Goal: Obtain resource: Download file/media

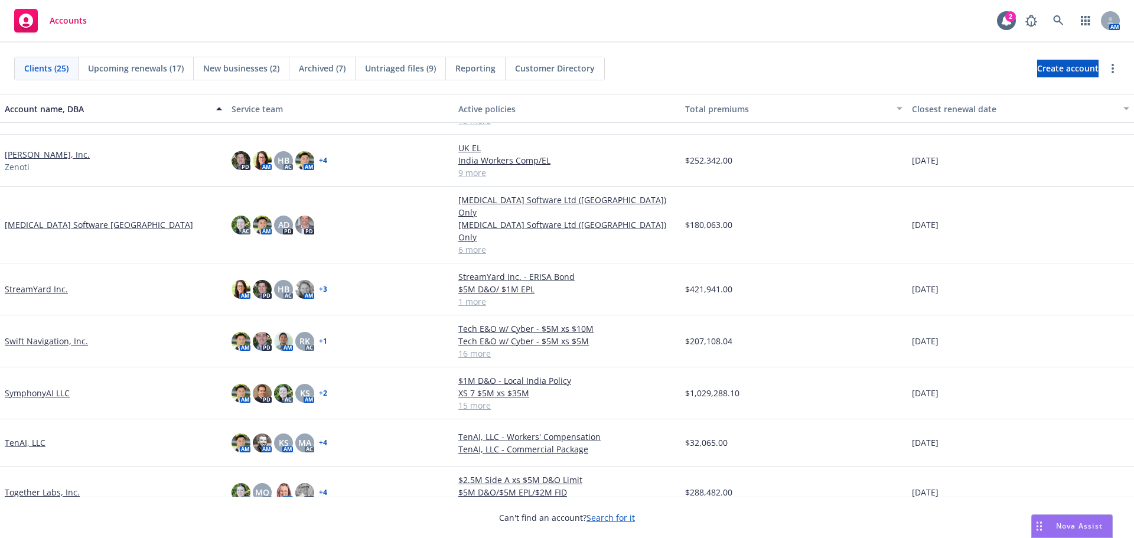
scroll to position [808, 0]
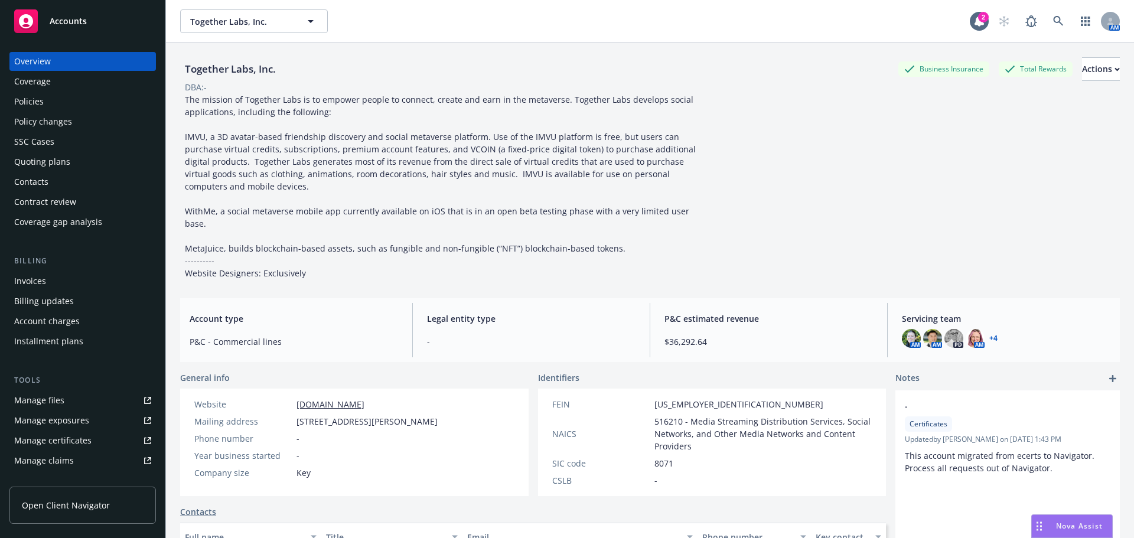
click at [61, 106] on div "Policies" at bounding box center [82, 101] width 137 height 19
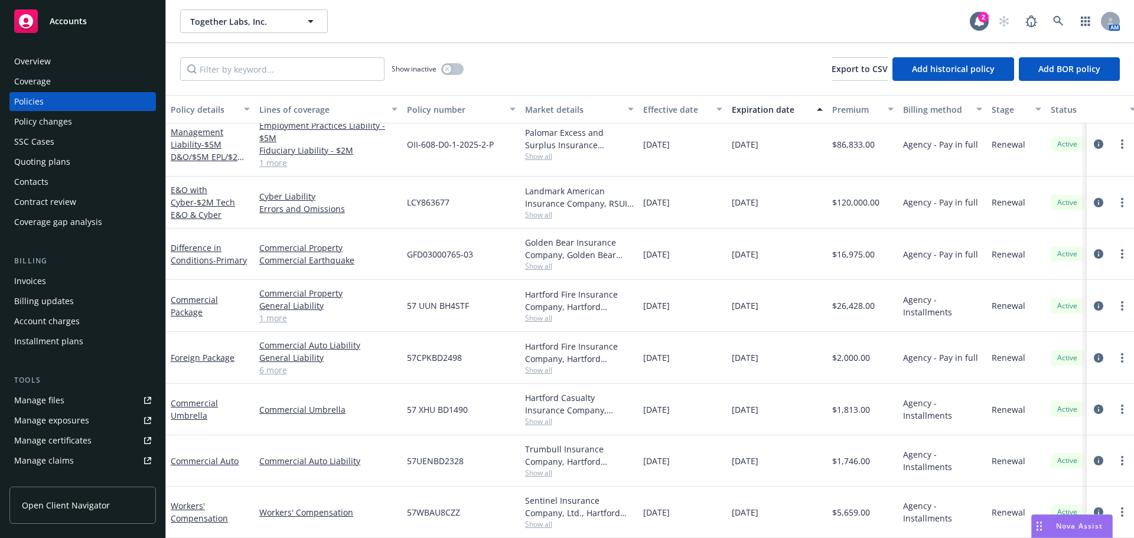
scroll to position [119, 0]
click at [184, 504] on link "Workers' Compensation" at bounding box center [199, 512] width 57 height 24
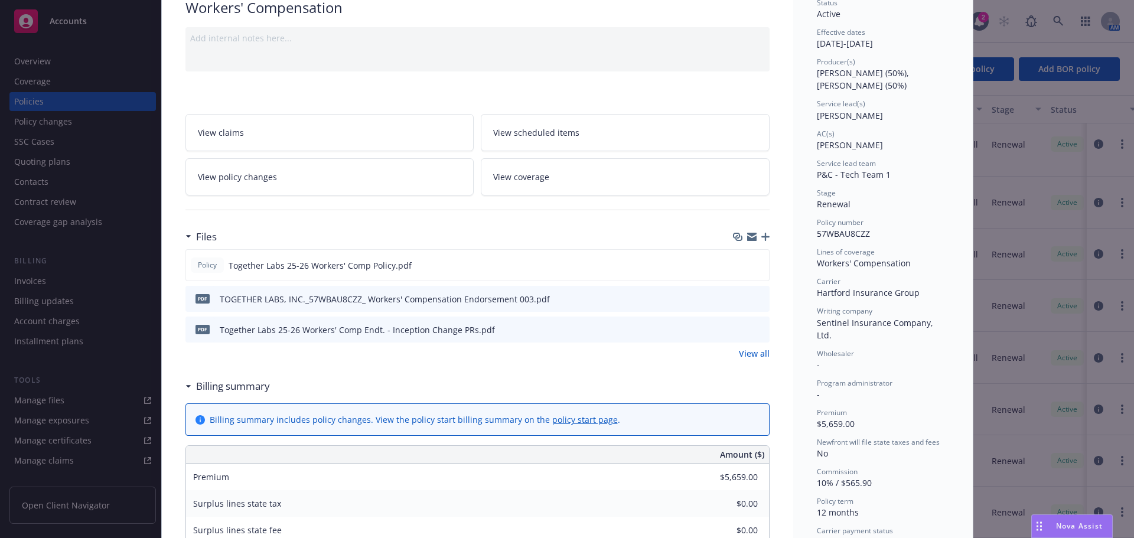
scroll to position [118, 0]
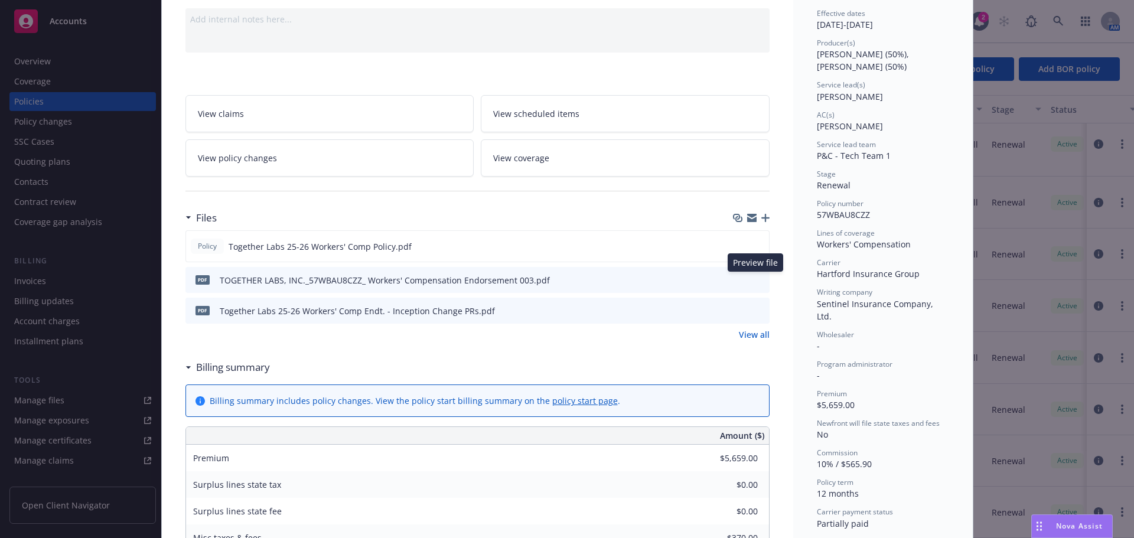
click at [753, 279] on icon "preview file" at bounding box center [758, 279] width 11 height 8
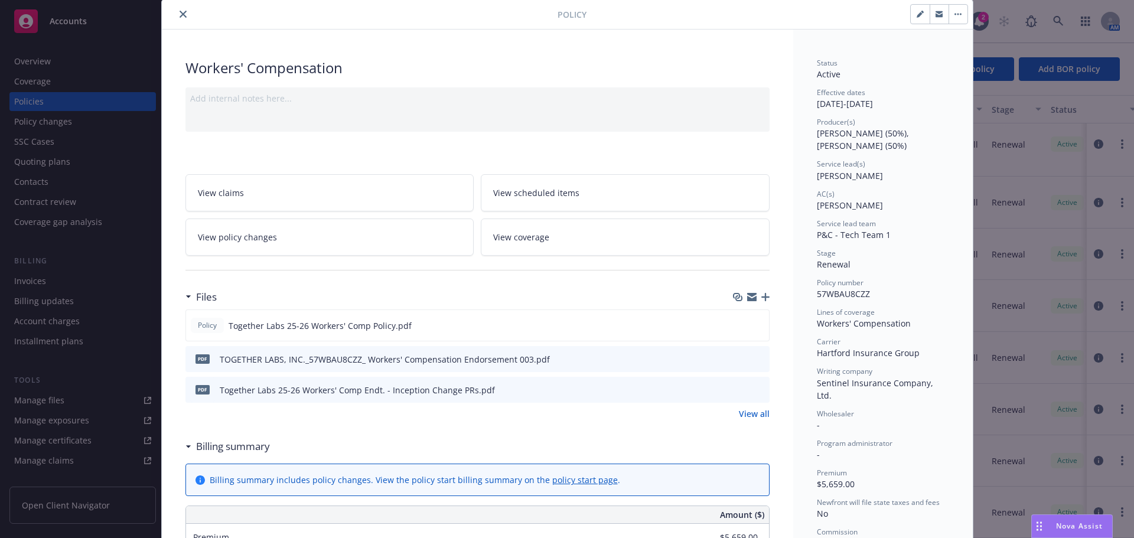
scroll to position [59, 0]
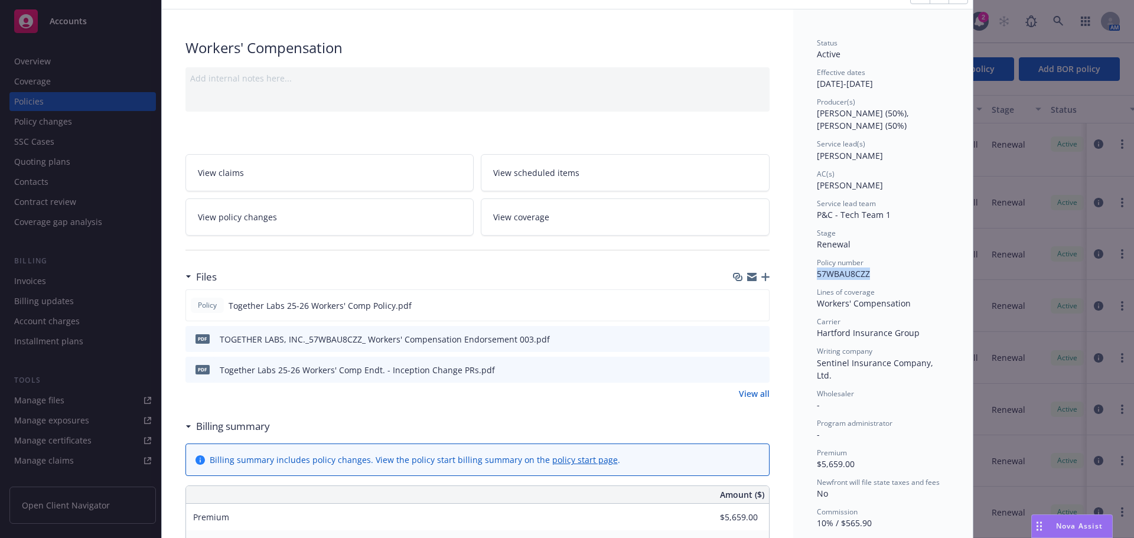
drag, startPoint x: 809, startPoint y: 273, endPoint x: 871, endPoint y: 274, distance: 61.4
copy span "57WBAU8CZZ"
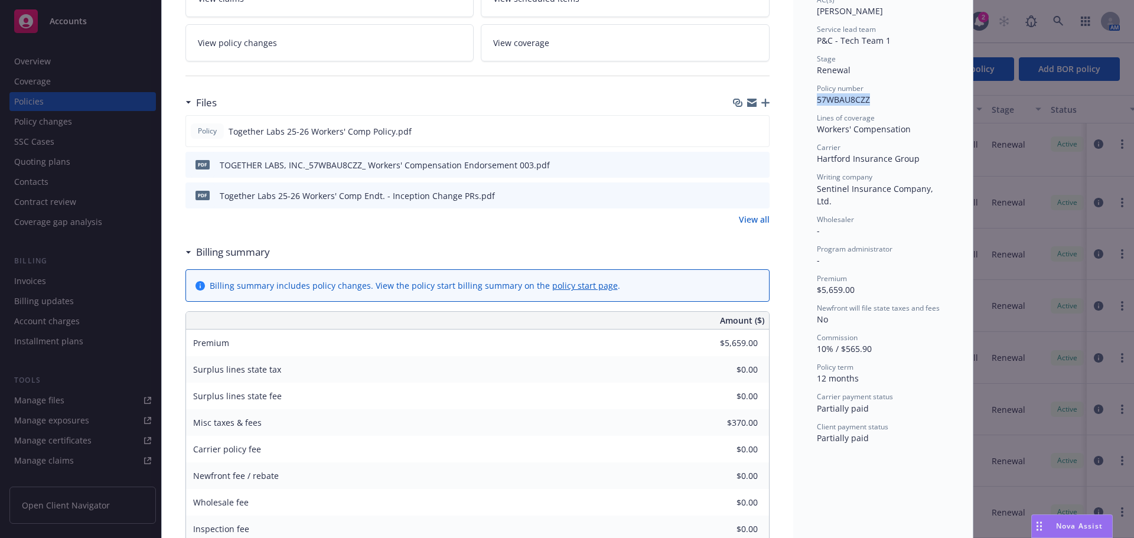
scroll to position [177, 0]
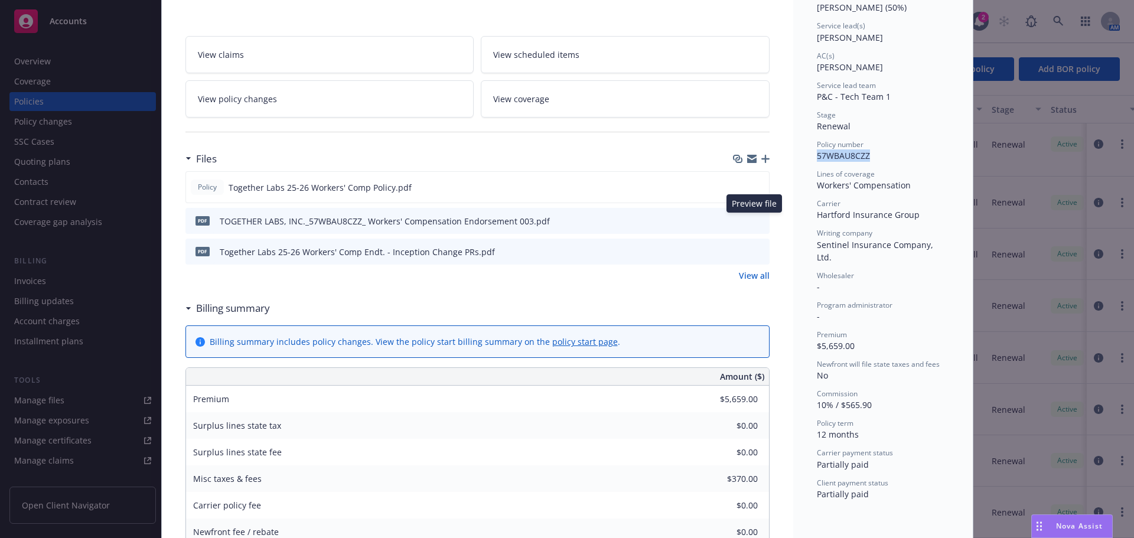
click at [756, 222] on icon "preview file" at bounding box center [758, 220] width 11 height 8
click at [753, 188] on icon "preview file" at bounding box center [758, 187] width 11 height 8
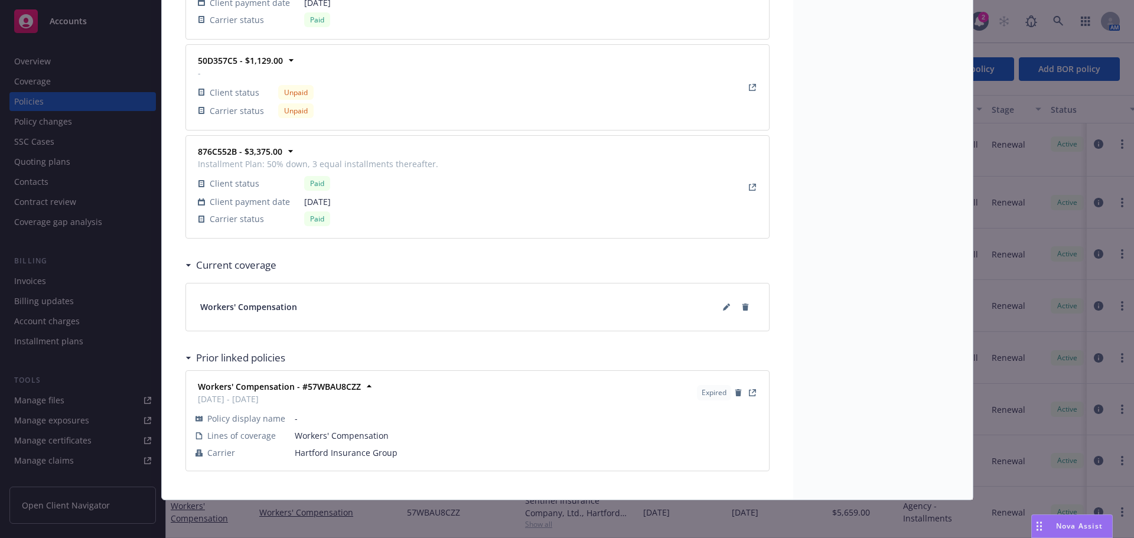
scroll to position [1350, 0]
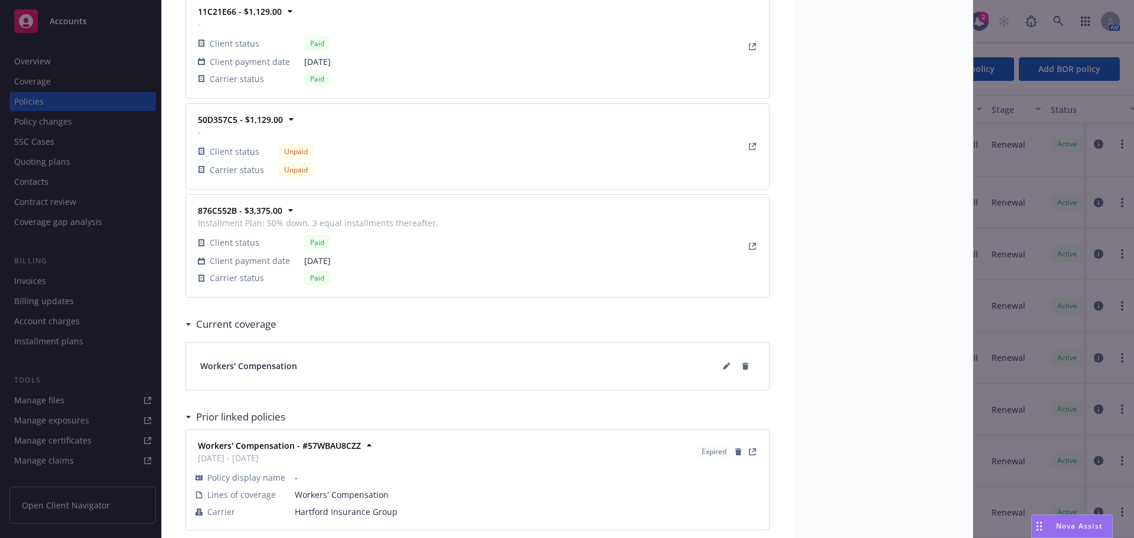
click at [676, 232] on div "876C552B - $3,375.00 Installment Plan: 50% down, 3 equal installments thereafte…" at bounding box center [477, 246] width 569 height 88
click at [285, 210] on icon at bounding box center [291, 210] width 12 height 12
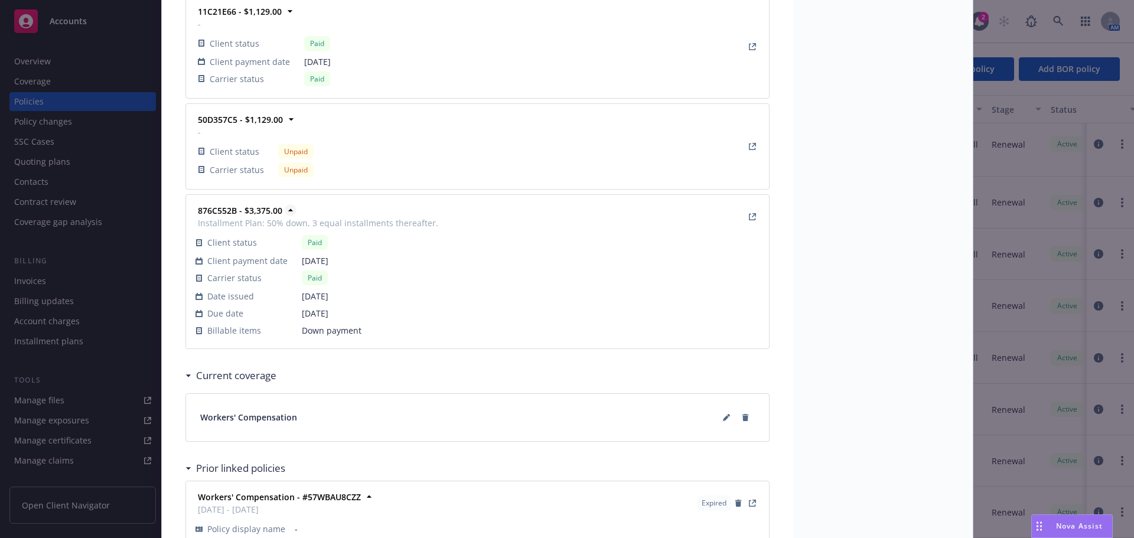
click at [285, 210] on icon at bounding box center [291, 210] width 12 height 12
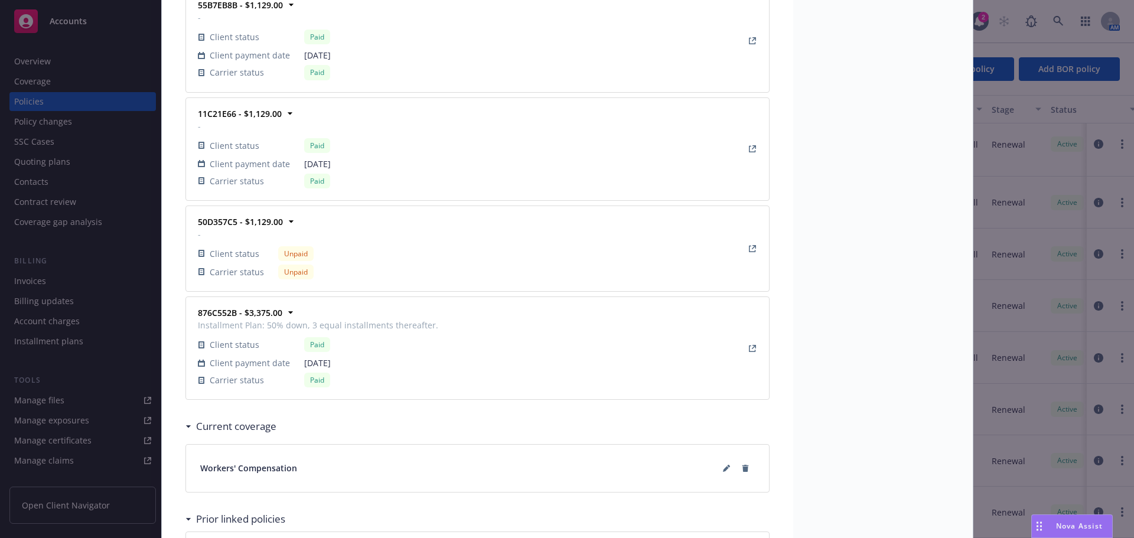
scroll to position [1232, 0]
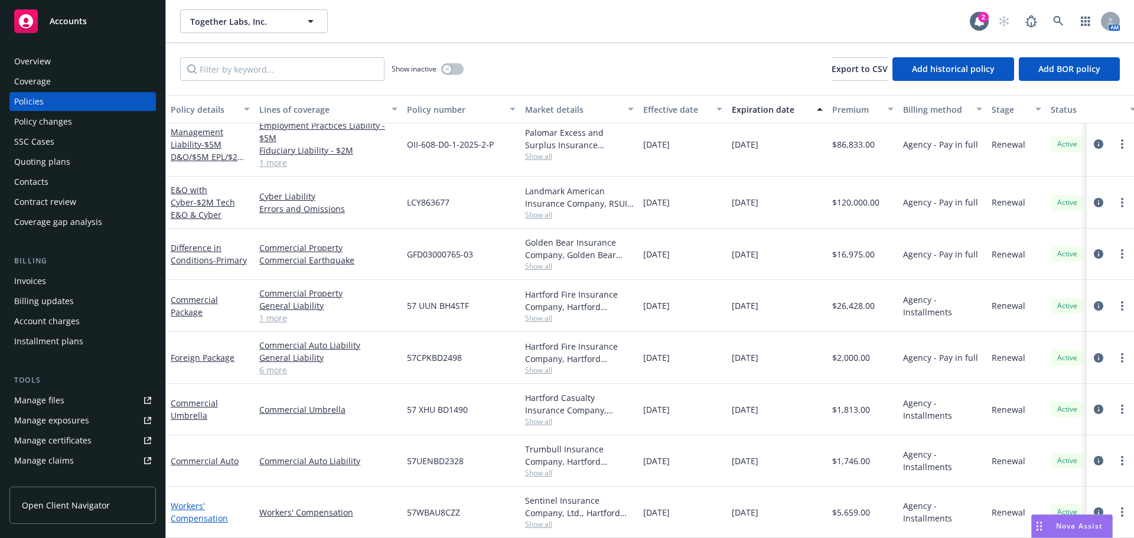
click at [198, 500] on link "Workers' Compensation" at bounding box center [199, 512] width 57 height 24
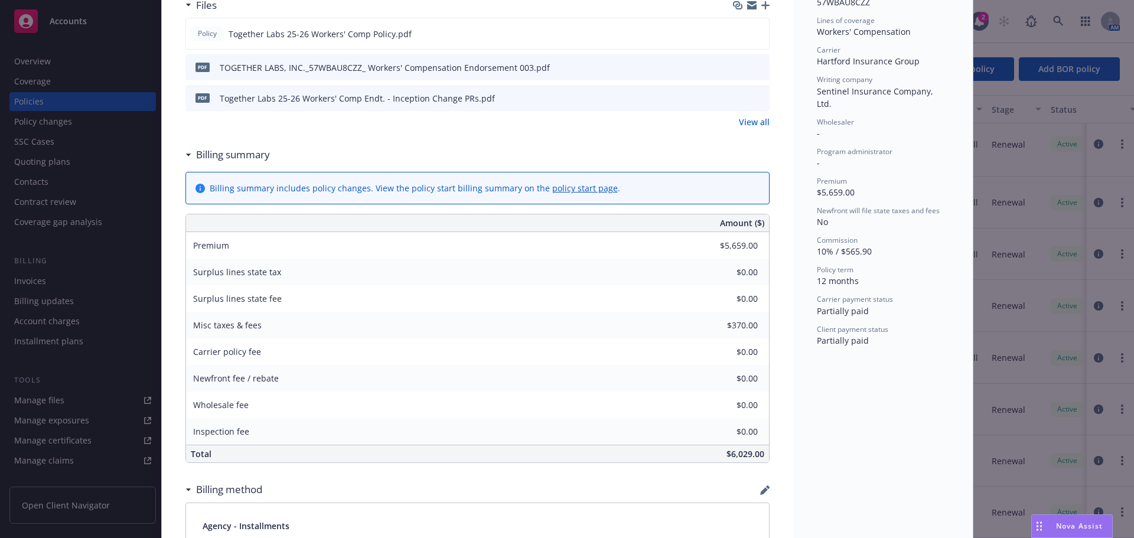
scroll to position [154, 0]
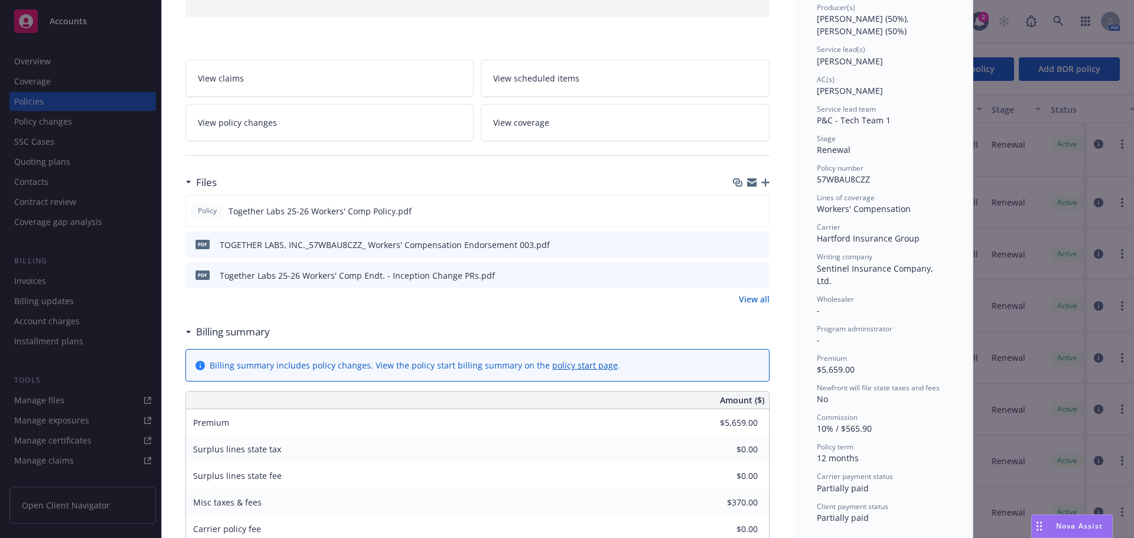
click at [738, 245] on icon "download file" at bounding box center [738, 243] width 9 height 9
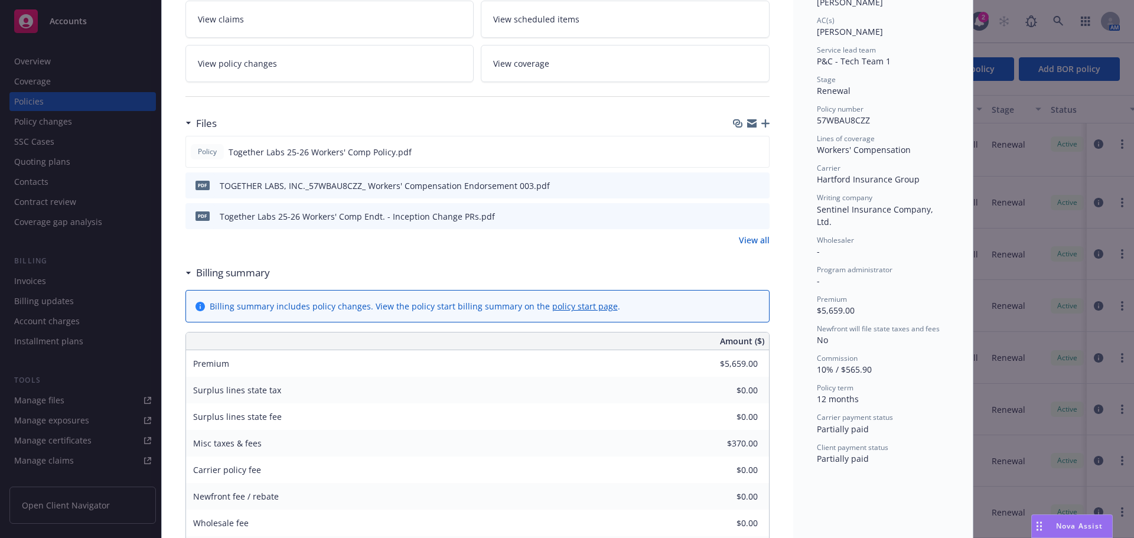
scroll to position [0, 0]
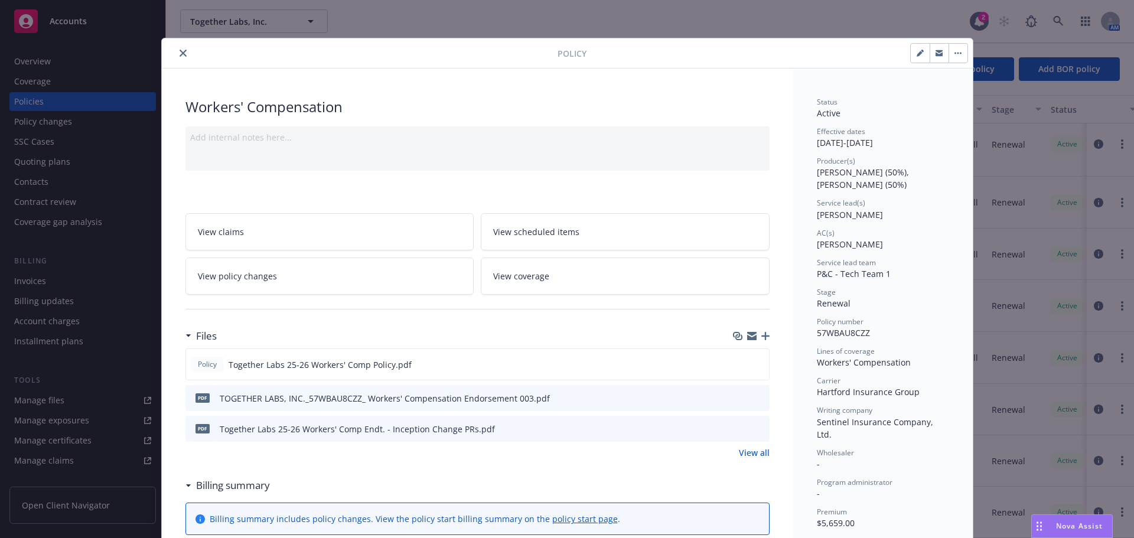
click at [181, 56] on icon "close" at bounding box center [183, 53] width 7 height 7
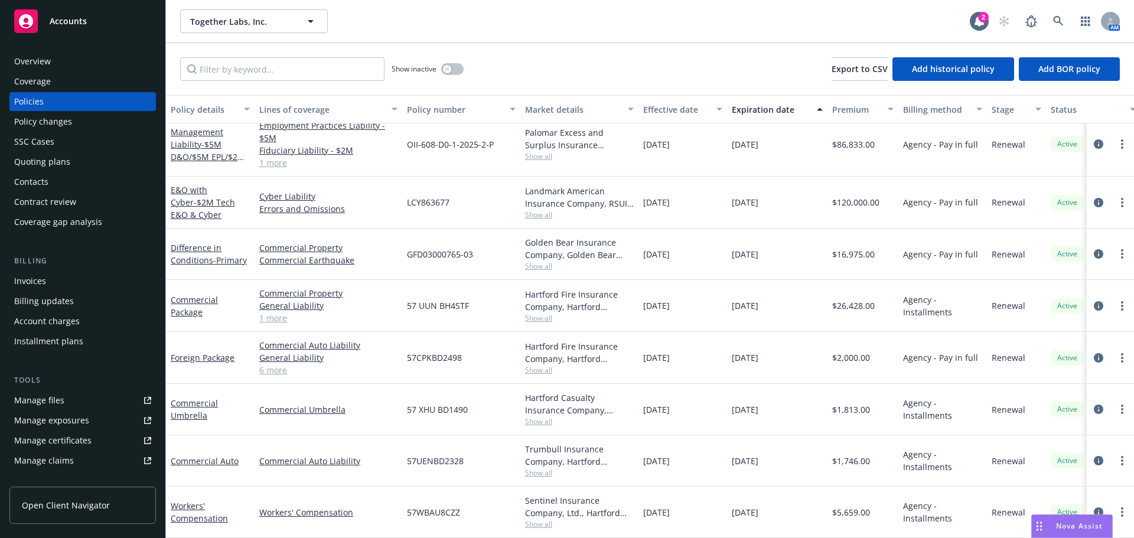
click at [68, 401] on link "Manage files" at bounding box center [82, 400] width 147 height 19
click at [189, 501] on link "Workers' Compensation" at bounding box center [199, 512] width 57 height 24
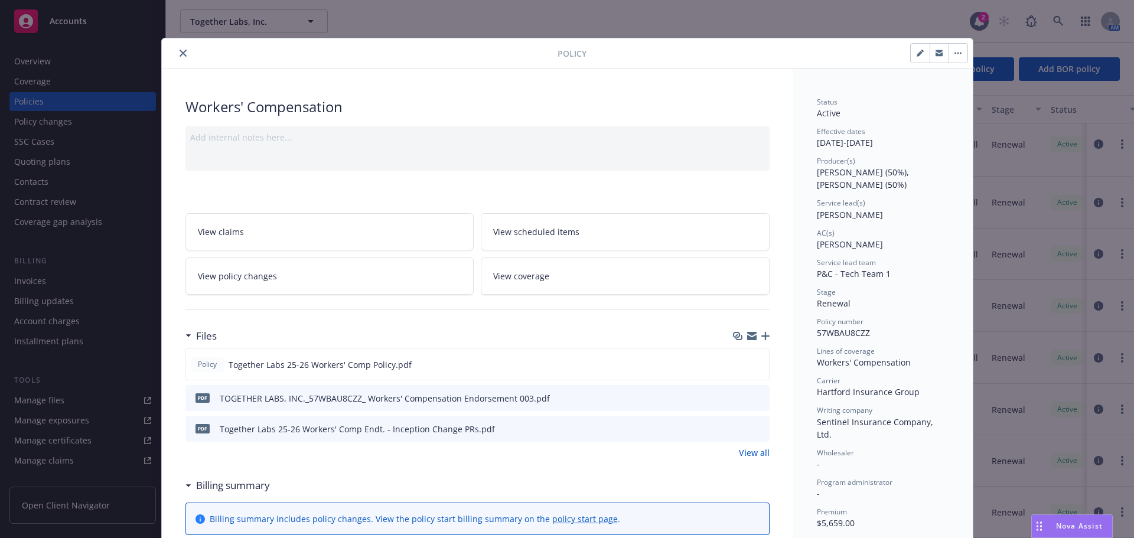
click at [748, 336] on icon "button" at bounding box center [751, 335] width 9 height 9
click at [181, 56] on icon "close" at bounding box center [183, 53] width 7 height 7
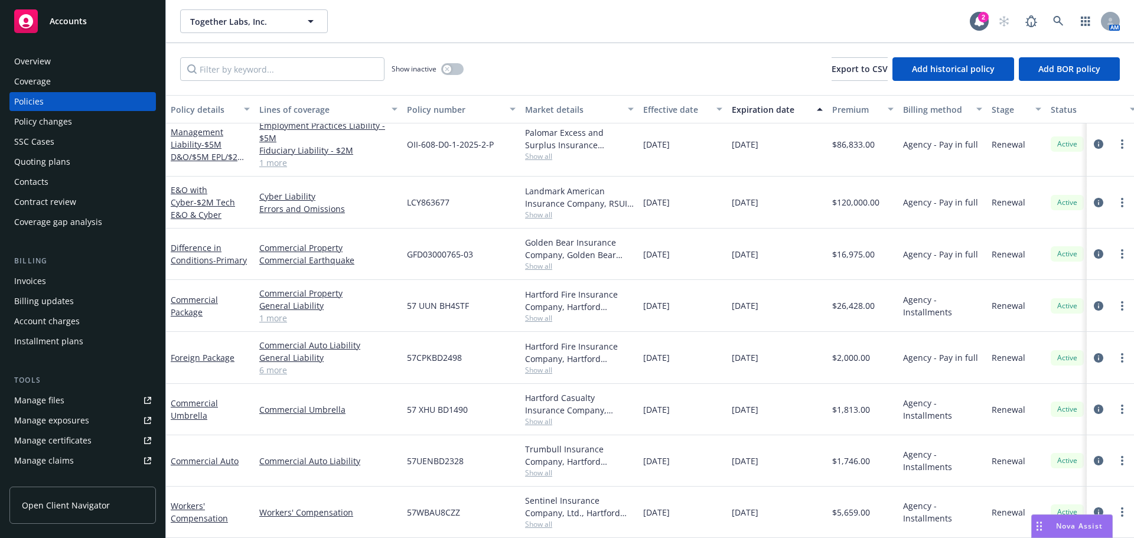
click at [669, 43] on div "Show inactive Export to CSV Add historical policy Add BOR policy" at bounding box center [650, 69] width 968 height 52
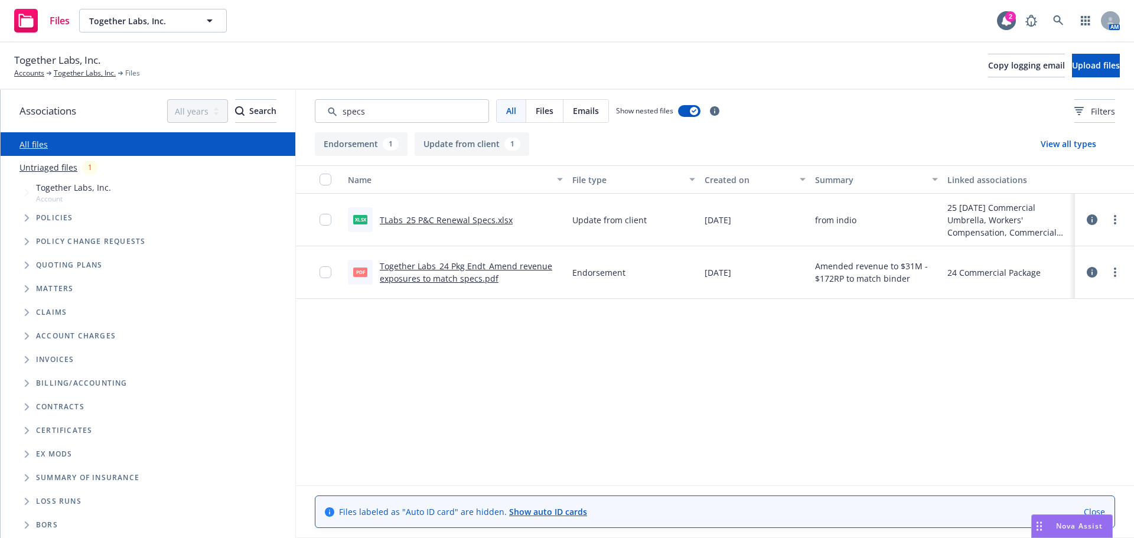
type input "specs"
click at [414, 219] on link "TLabs_25 P&C Renewal Specs.xlsx" at bounding box center [446, 219] width 133 height 11
